Goal: Task Accomplishment & Management: Use online tool/utility

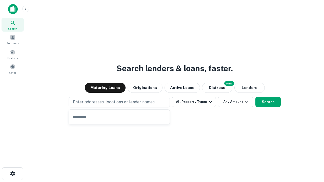
type input "**********"
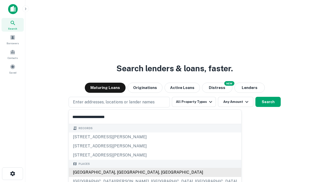
click at [121, 172] on div "[GEOGRAPHIC_DATA], [GEOGRAPHIC_DATA], [GEOGRAPHIC_DATA]" at bounding box center [155, 172] width 172 height 9
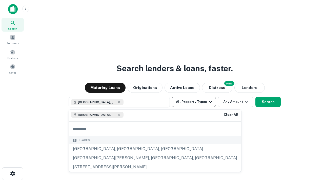
click at [194, 102] on button "All Property Types" at bounding box center [194, 102] width 44 height 10
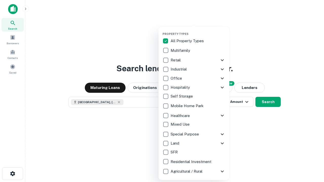
click at [198, 31] on button "button" at bounding box center [197, 31] width 71 height 0
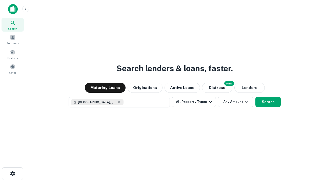
scroll to position [8, 0]
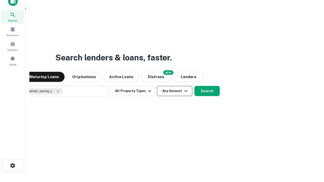
click at [157, 86] on button "Any Amount" at bounding box center [174, 91] width 35 height 10
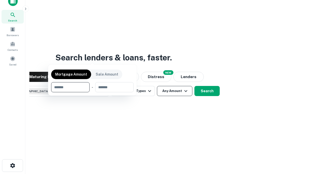
scroll to position [36, 143]
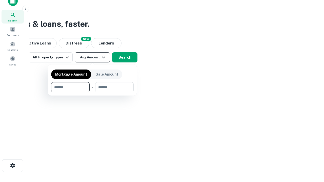
type input "*******"
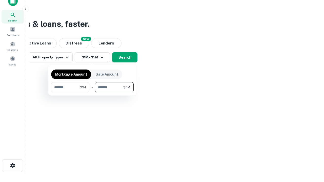
type input "*******"
click at [92, 92] on button "button" at bounding box center [92, 92] width 82 height 0
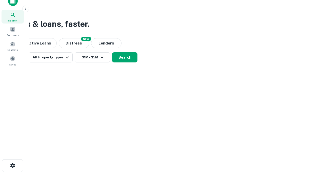
scroll to position [8, 0]
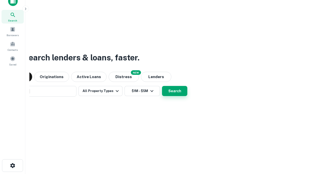
click at [162, 86] on button "Search" at bounding box center [174, 91] width 25 height 10
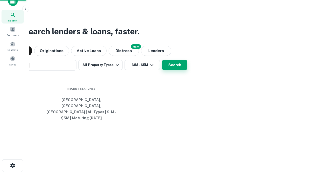
scroll to position [16, 143]
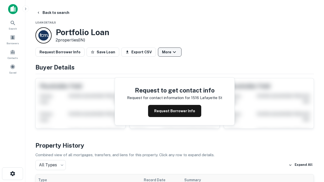
click at [169, 52] on button "More" at bounding box center [170, 52] width 24 height 9
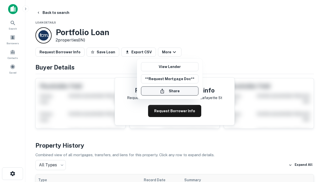
click at [169, 91] on button "Share" at bounding box center [169, 90] width 57 height 9
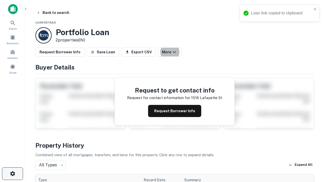
click at [12, 174] on icon "button" at bounding box center [13, 174] width 6 height 6
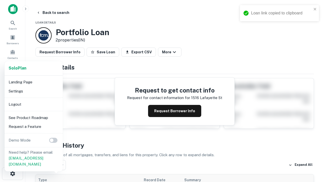
click at [33, 104] on li "Logout" at bounding box center [34, 104] width 54 height 9
